Goal: Task Accomplishment & Management: Complete application form

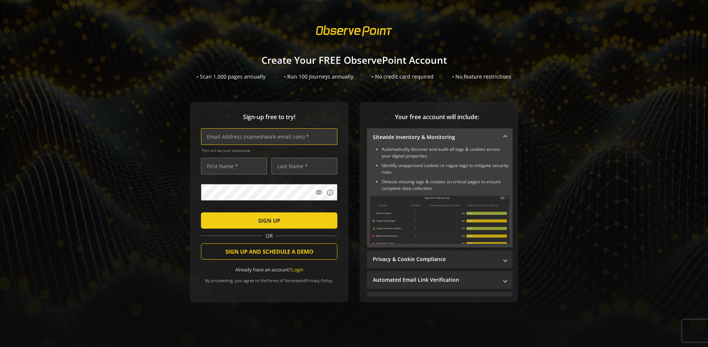
click at [267, 136] on input "text" at bounding box center [269, 136] width 136 height 17
type input "[EMAIL_ADDRESS][DOMAIN_NAME]"
click at [232, 166] on input "text" at bounding box center [234, 166] width 66 height 17
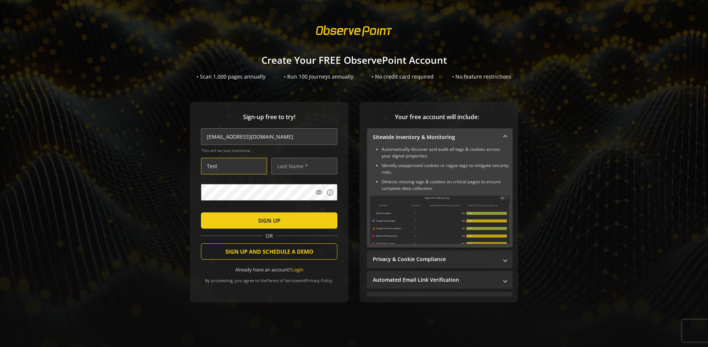
type input "Test"
click at [302, 166] on input "text" at bounding box center [304, 166] width 66 height 17
type input "User"
click at [267, 220] on span "SIGN UP" at bounding box center [269, 220] width 22 height 13
